Goal: Book appointment/travel/reservation

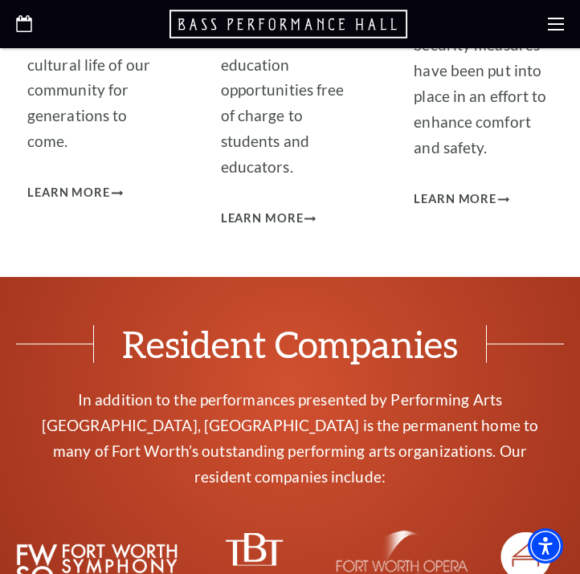
scroll to position [4982, 0]
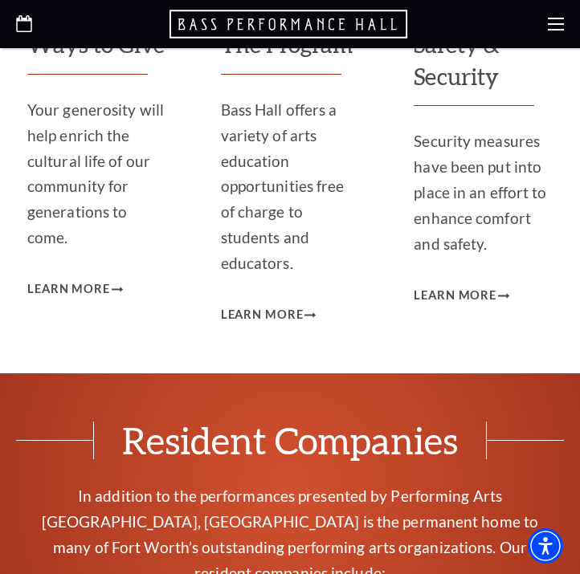
click at [554, 35] on div at bounding box center [290, 24] width 580 height 48
click at [562, 25] on icon at bounding box center [556, 24] width 16 height 16
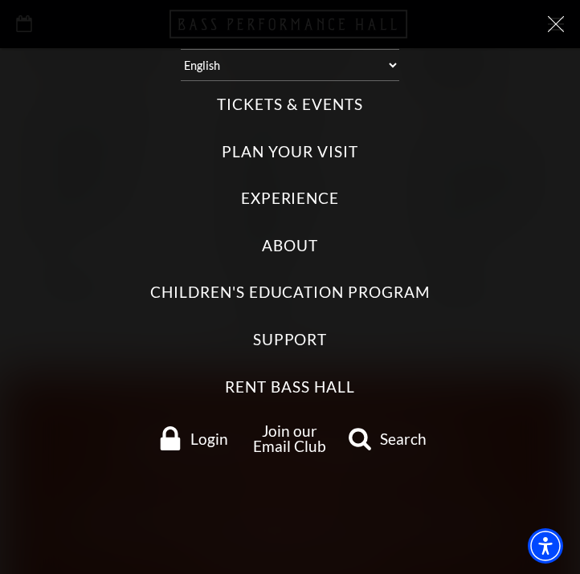
click at [325, 113] on label "Tickets & Events" at bounding box center [289, 105] width 145 height 22
click at [0, 0] on Events "Tickets & Events" at bounding box center [0, 0] width 0 height 0
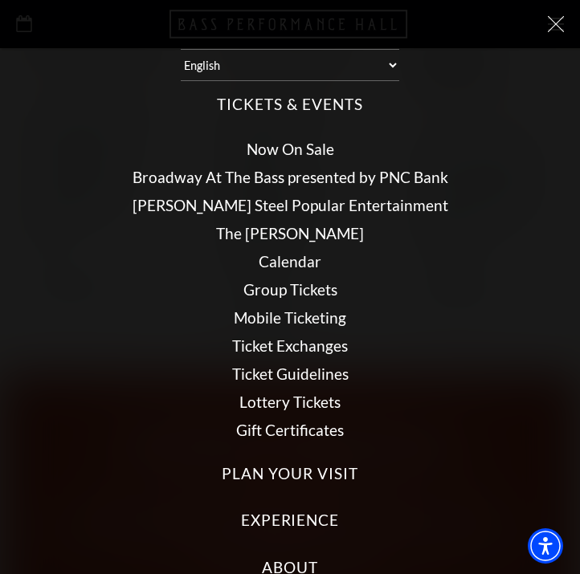
click at [282, 151] on link "Now On Sale" at bounding box center [291, 149] width 88 height 18
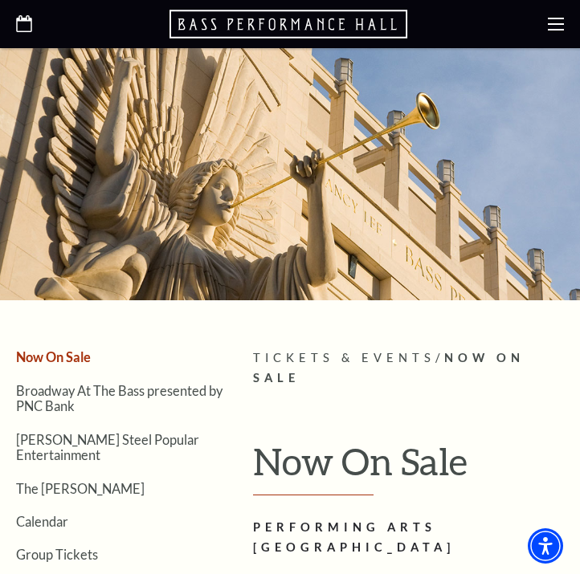
click at [547, 27] on div at bounding box center [290, 24] width 580 height 48
click at [553, 29] on use at bounding box center [556, 24] width 16 height 13
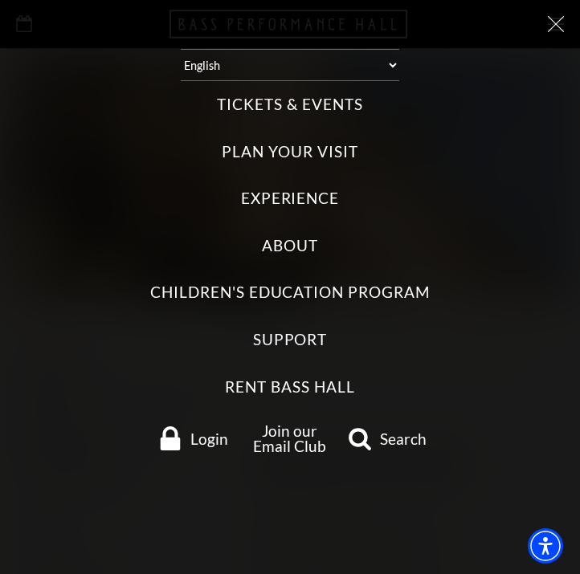
click at [328, 111] on label "Tickets & Events" at bounding box center [289, 105] width 145 height 22
click at [0, 0] on Events "Tickets & Events" at bounding box center [0, 0] width 0 height 0
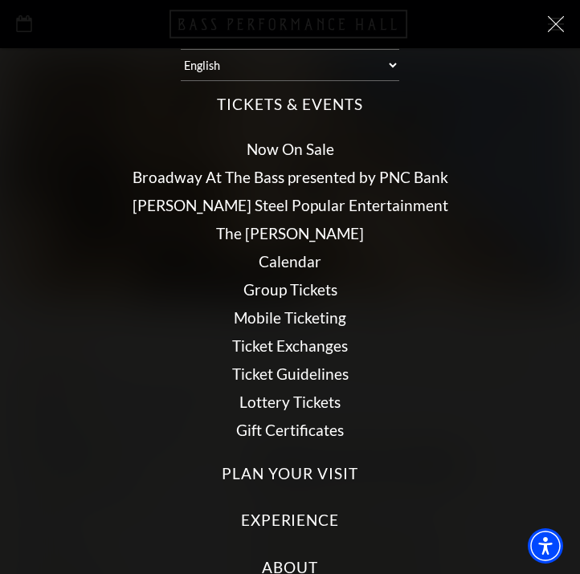
click at [289, 265] on link "Calendar" at bounding box center [290, 261] width 63 height 18
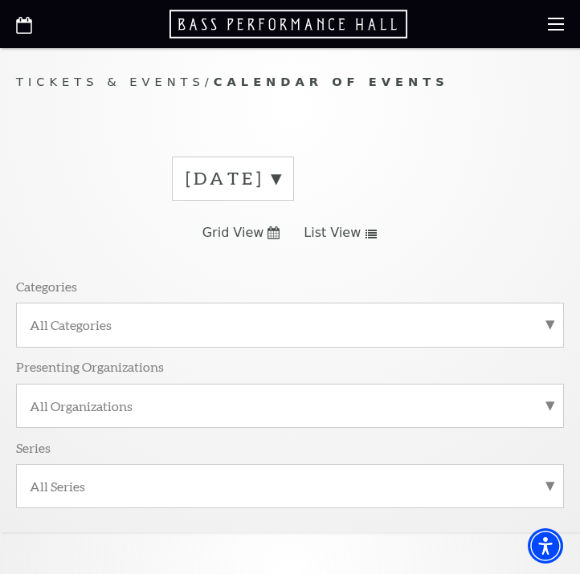
click at [294, 198] on div "September 2025" at bounding box center [233, 179] width 122 height 44
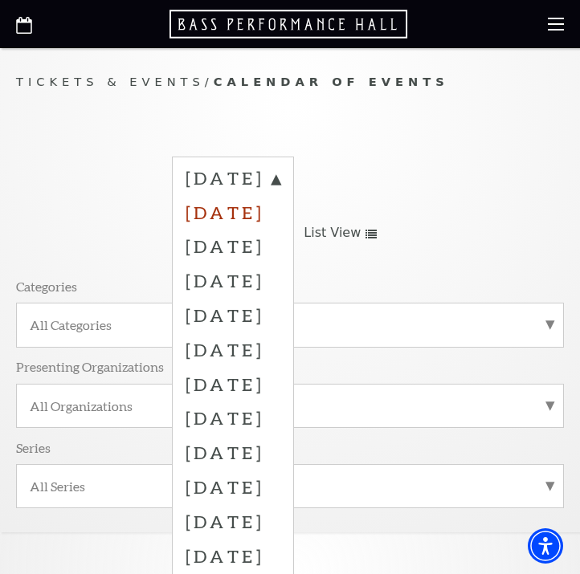
click at [280, 223] on label "October 2025" at bounding box center [233, 212] width 95 height 35
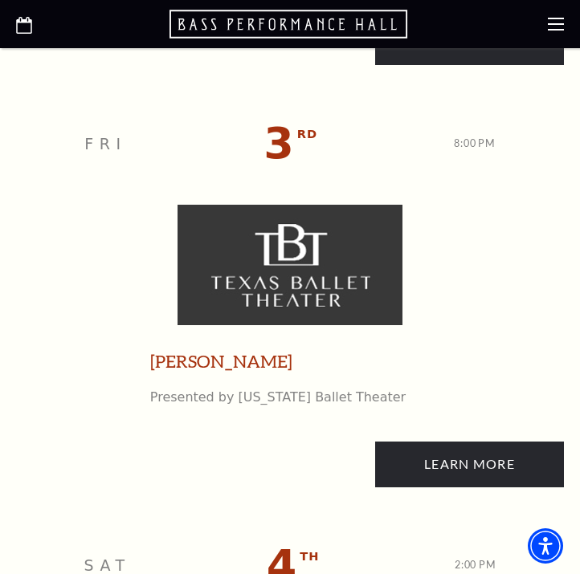
scroll to position [1478, 0]
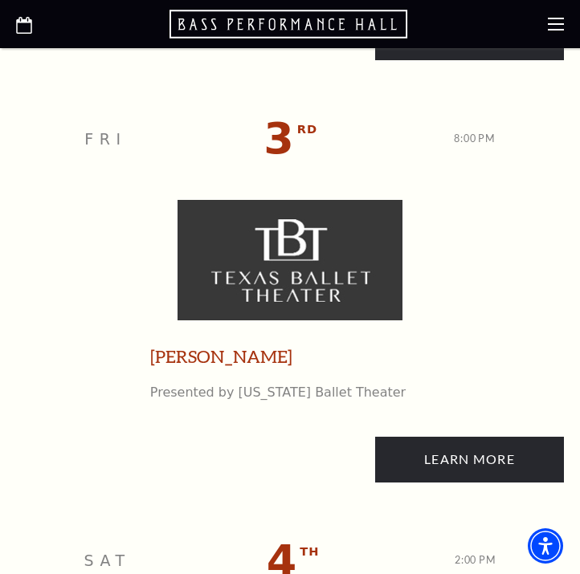
click at [232, 350] on link "[PERSON_NAME]" at bounding box center [221, 357] width 142 height 25
